Goal: Use online tool/utility: Utilize a website feature to perform a specific function

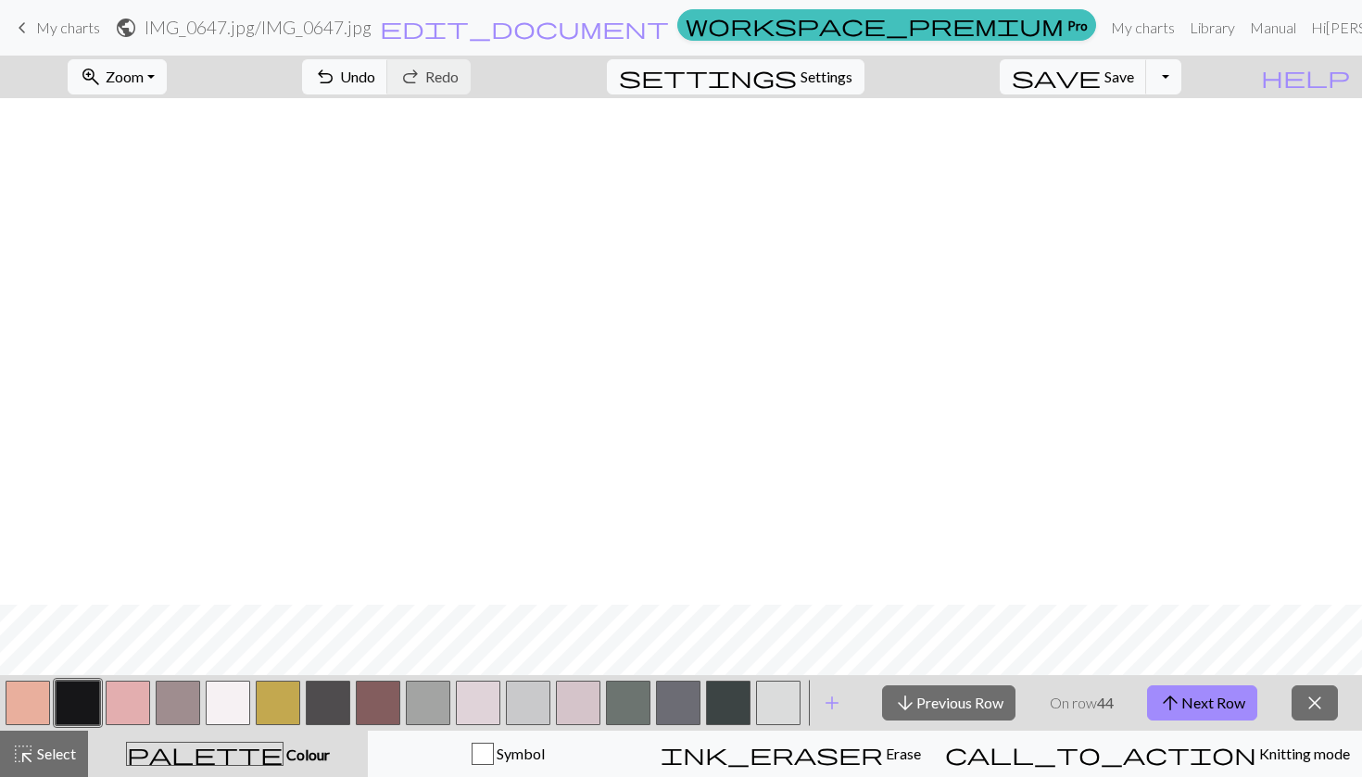
scroll to position [507, 0]
click at [966, 705] on button "arrow_downward Previous Row" at bounding box center [948, 703] width 133 height 35
click at [1218, 696] on button "arrow_upward Next Row" at bounding box center [1202, 703] width 110 height 35
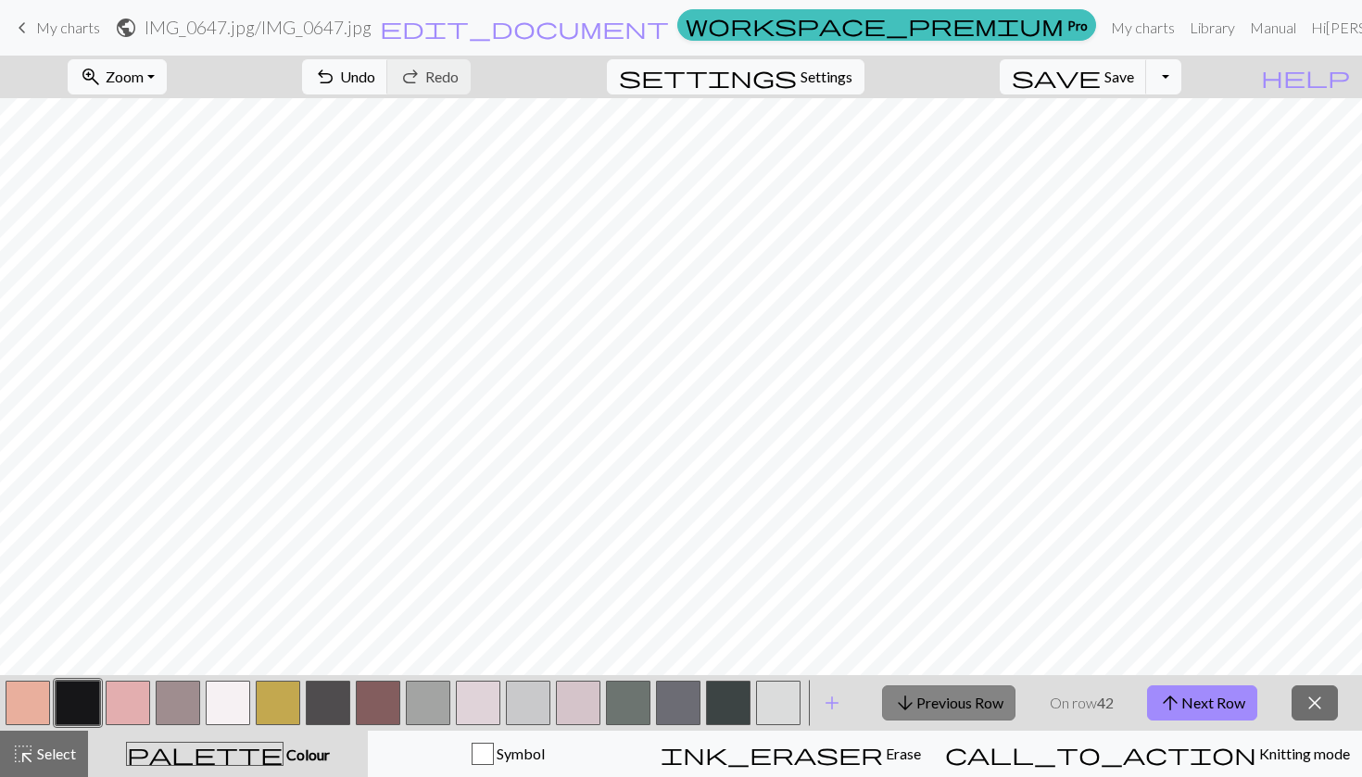
click at [961, 693] on button "arrow_downward Previous Row" at bounding box center [948, 703] width 133 height 35
click at [925, 701] on button "arrow_downward Previous Row" at bounding box center [948, 703] width 133 height 35
click at [1198, 701] on button "arrow_upward Next Row" at bounding box center [1202, 703] width 110 height 35
click at [972, 703] on button "arrow_downward Previous Row" at bounding box center [948, 703] width 133 height 35
click at [958, 699] on button "arrow_downward Previous Row" at bounding box center [948, 703] width 133 height 35
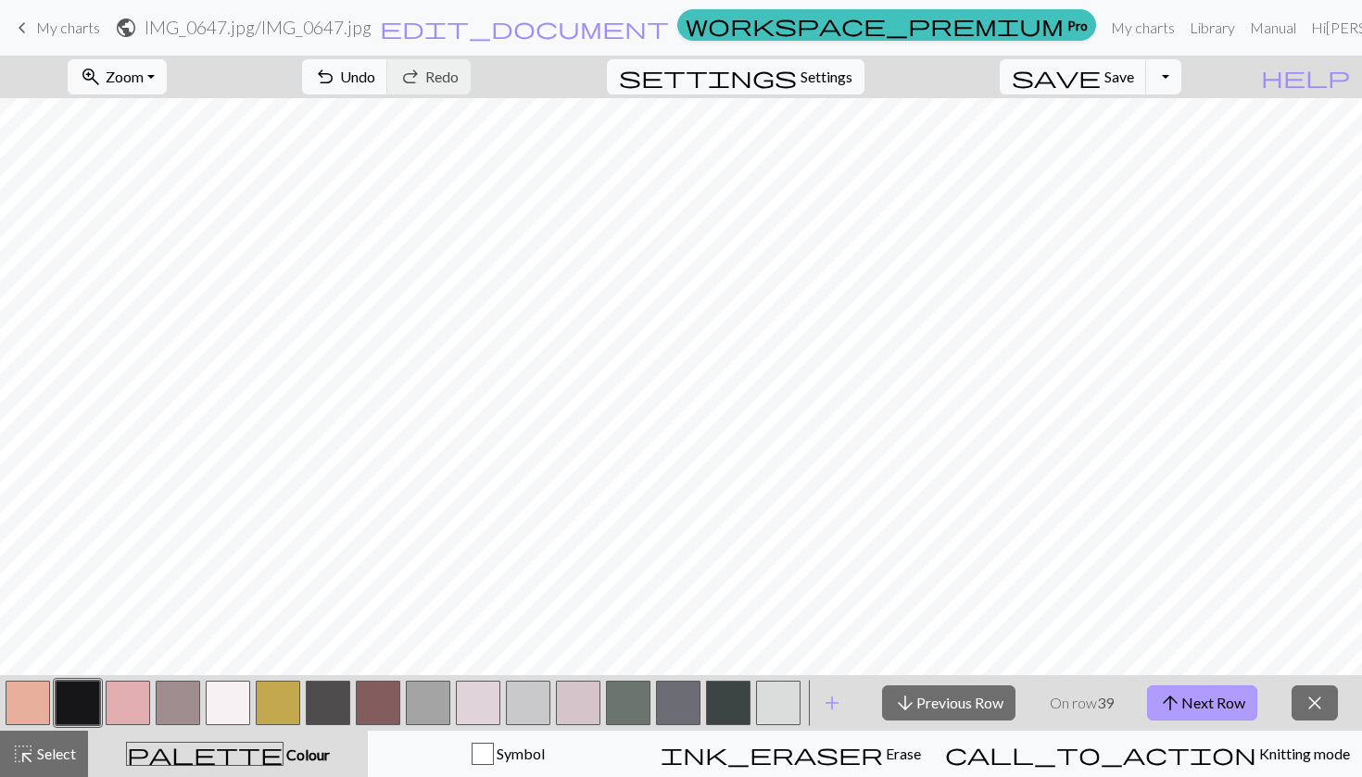
click at [1185, 701] on button "arrow_upward Next Row" at bounding box center [1202, 703] width 110 height 35
click at [989, 699] on button "arrow_downward Previous Row" at bounding box center [948, 703] width 133 height 35
click at [132, 704] on button "button" at bounding box center [128, 703] width 44 height 44
click at [284, 755] on span "Colour" at bounding box center [307, 755] width 46 height 18
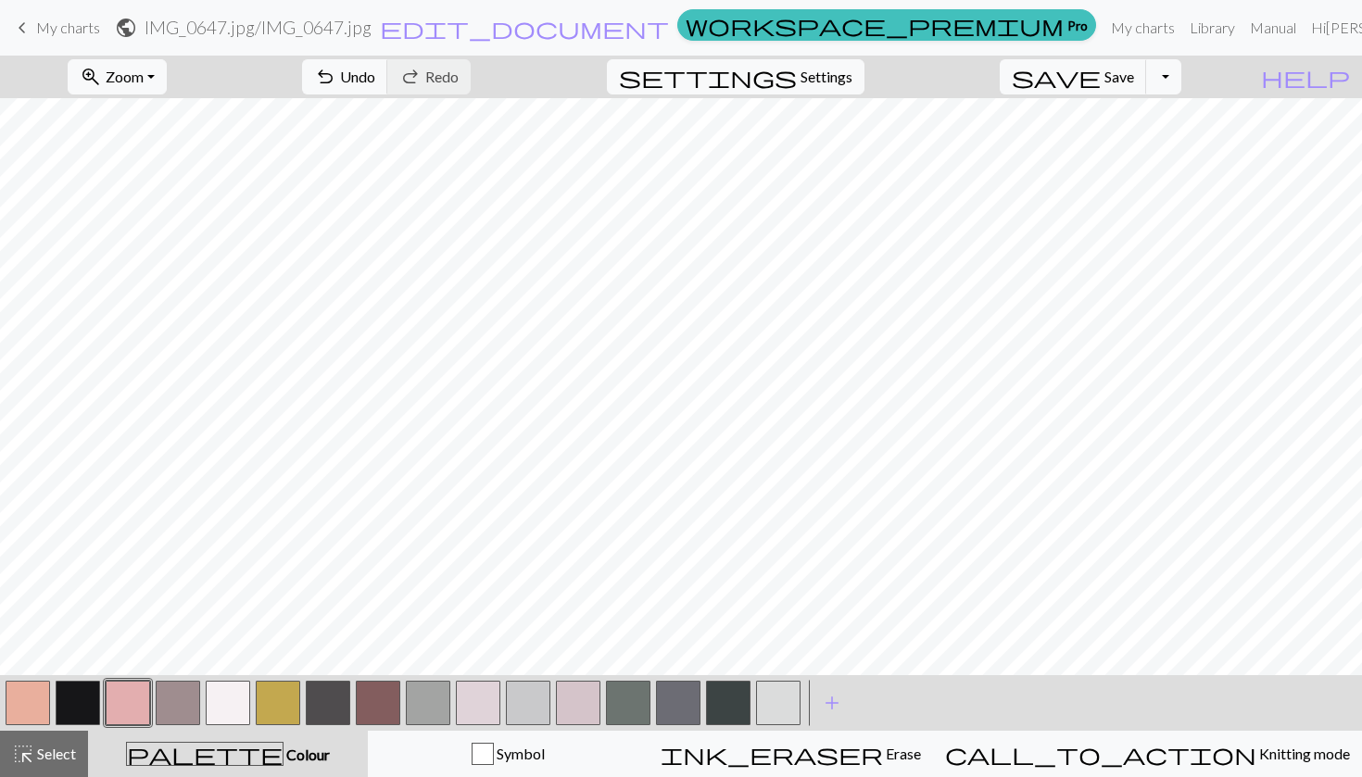
click at [591, 693] on button "button" at bounding box center [578, 703] width 44 height 44
click at [472, 692] on button "button" at bounding box center [478, 703] width 44 height 44
click at [133, 697] on button "button" at bounding box center [128, 703] width 44 height 44
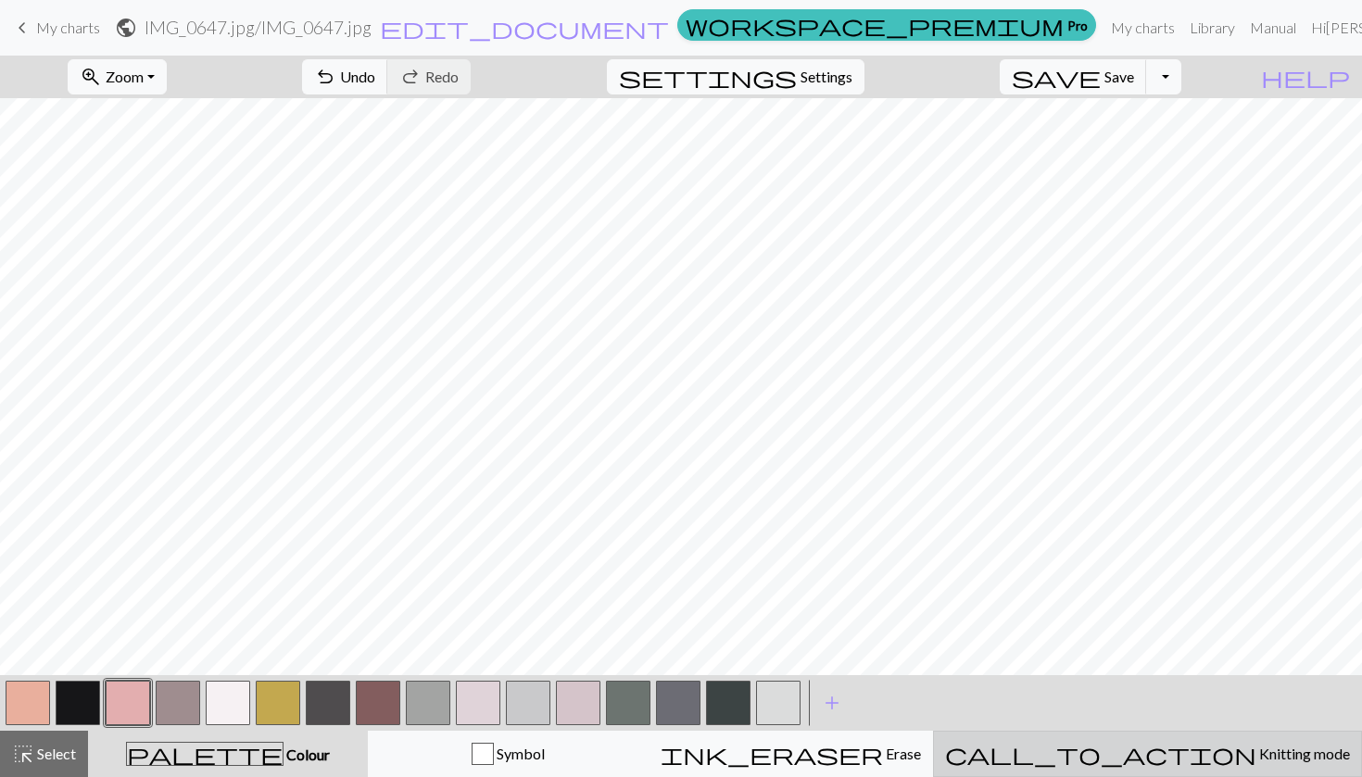
click at [1161, 759] on span "call_to_action" at bounding box center [1100, 754] width 311 height 26
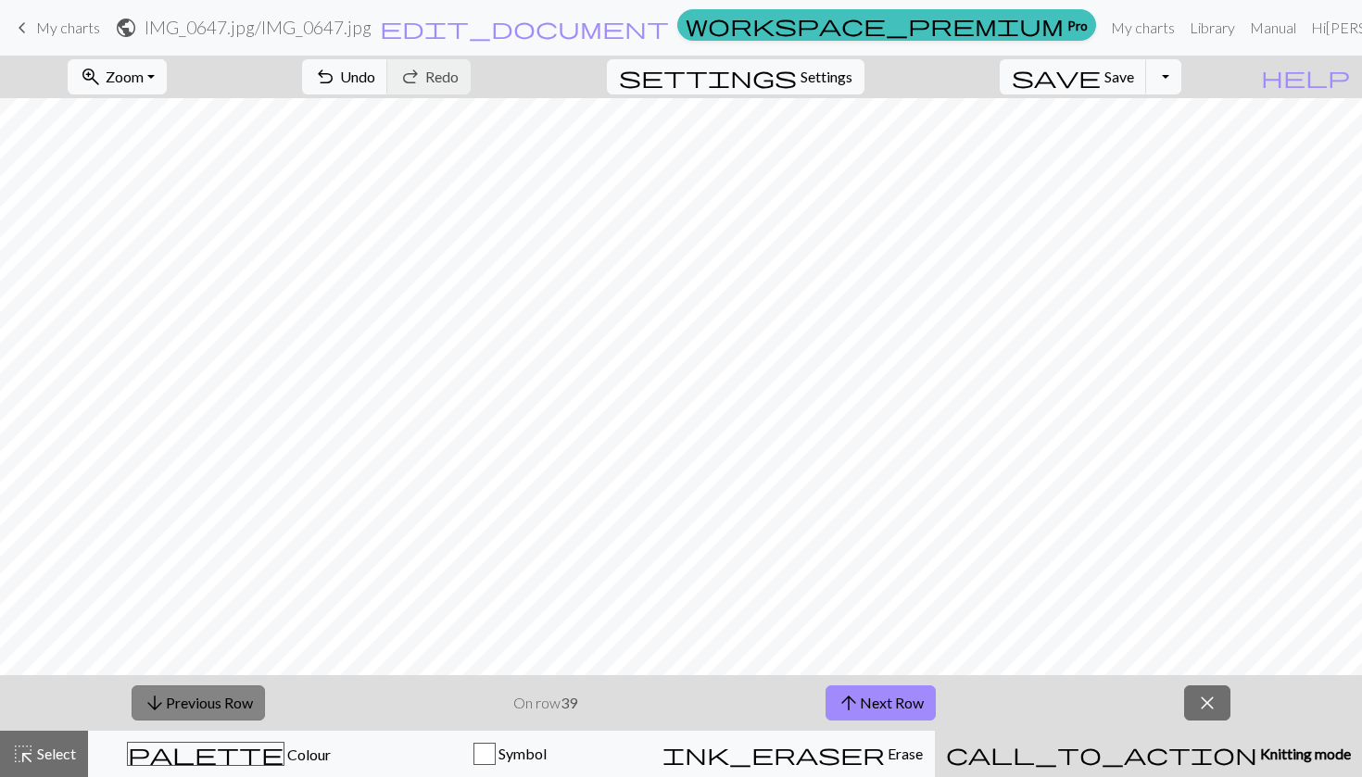
click at [177, 702] on button "arrow_downward Previous Row" at bounding box center [198, 703] width 133 height 35
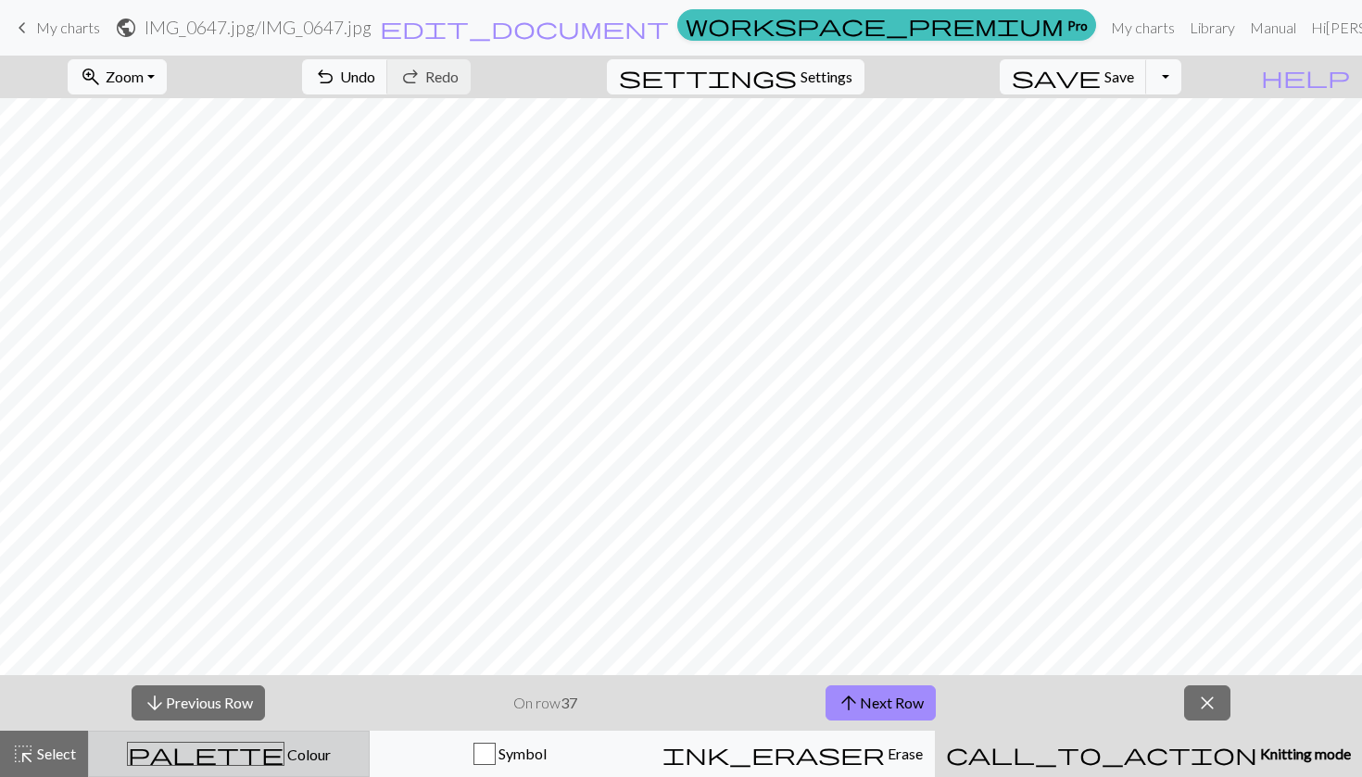
click at [284, 763] on span "Colour" at bounding box center [307, 755] width 46 height 18
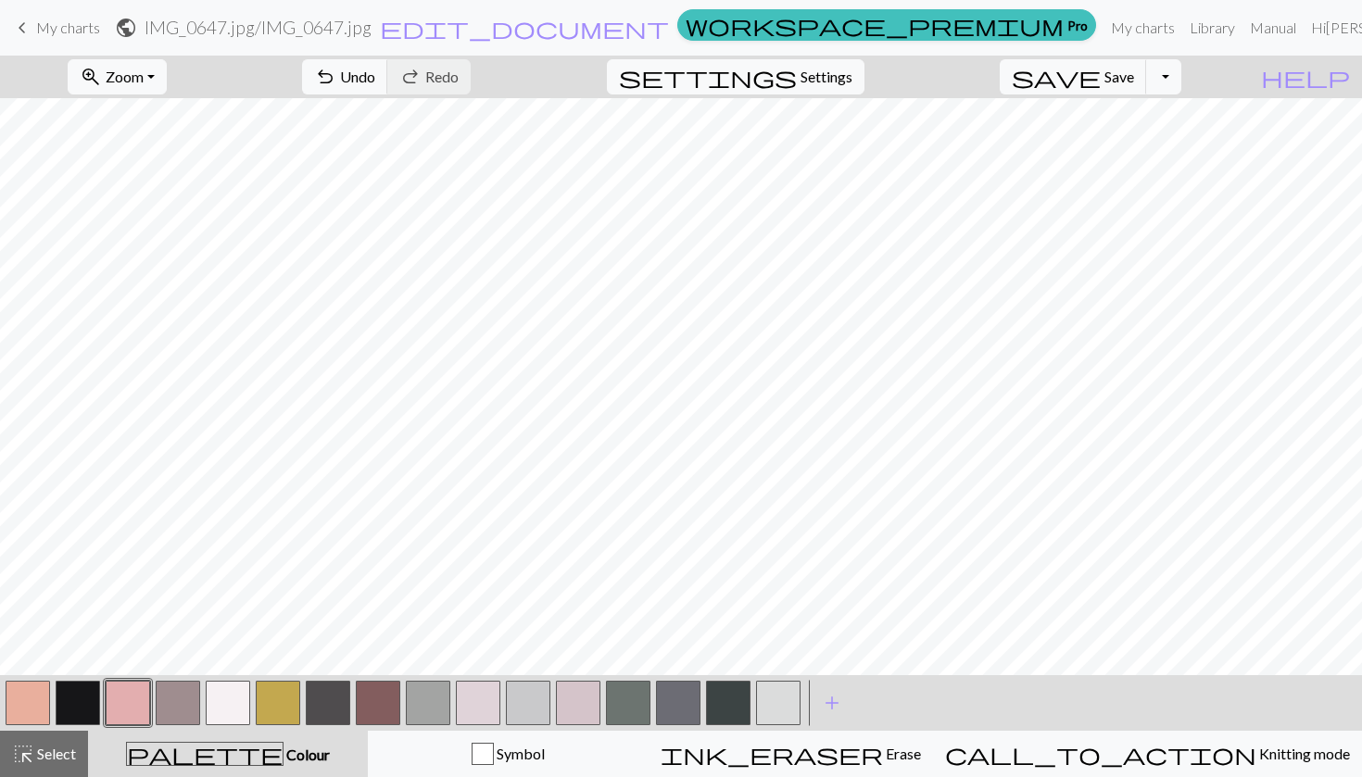
click at [82, 712] on button "button" at bounding box center [78, 703] width 44 height 44
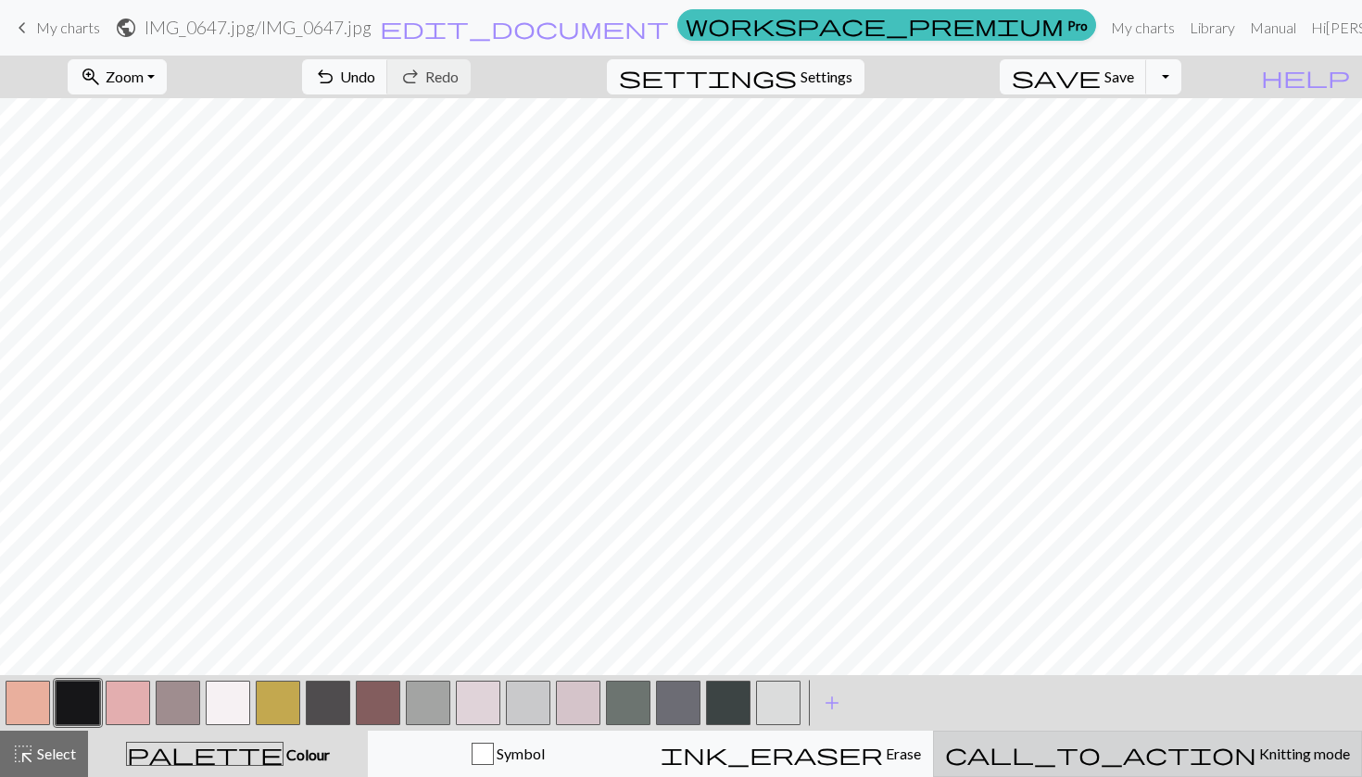
click at [1256, 758] on span "Knitting mode" at bounding box center [1303, 754] width 94 height 18
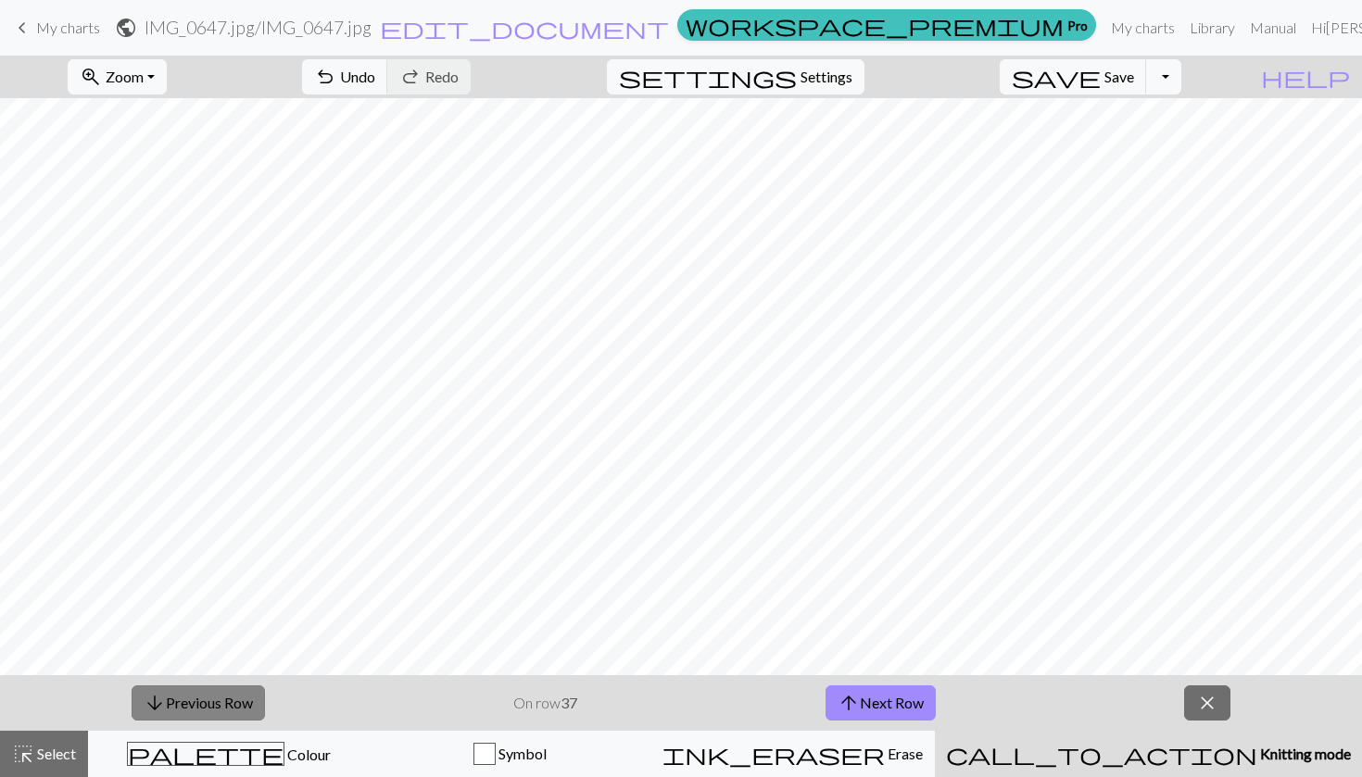
click at [216, 703] on button "arrow_downward Previous Row" at bounding box center [198, 703] width 133 height 35
click at [220, 700] on button "arrow_downward Previous Row" at bounding box center [198, 703] width 133 height 35
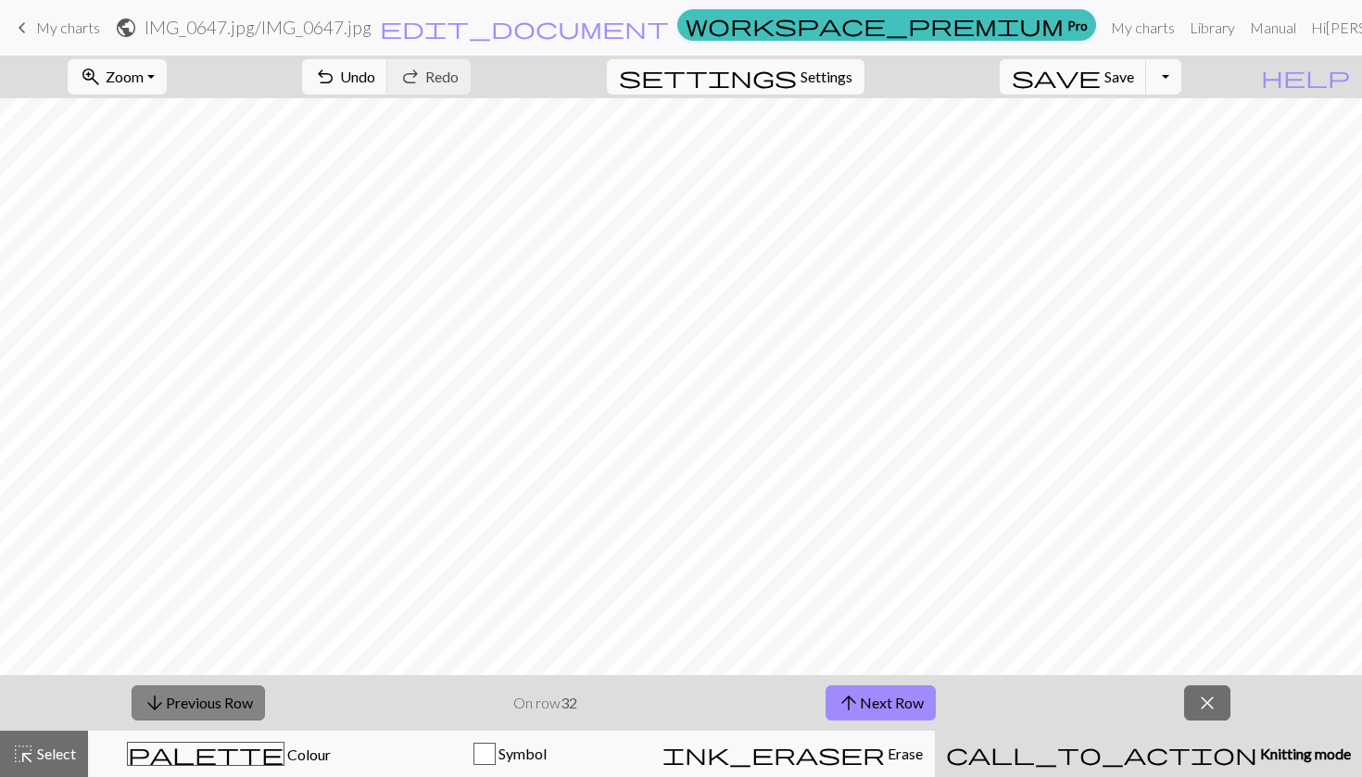
click at [220, 700] on button "arrow_downward Previous Row" at bounding box center [198, 703] width 133 height 35
click at [183, 707] on button "arrow_downward Previous Row" at bounding box center [198, 703] width 133 height 35
click at [198, 695] on button "arrow_downward Previous Row" at bounding box center [198, 703] width 133 height 35
